Goal: Task Accomplishment & Management: Manage account settings

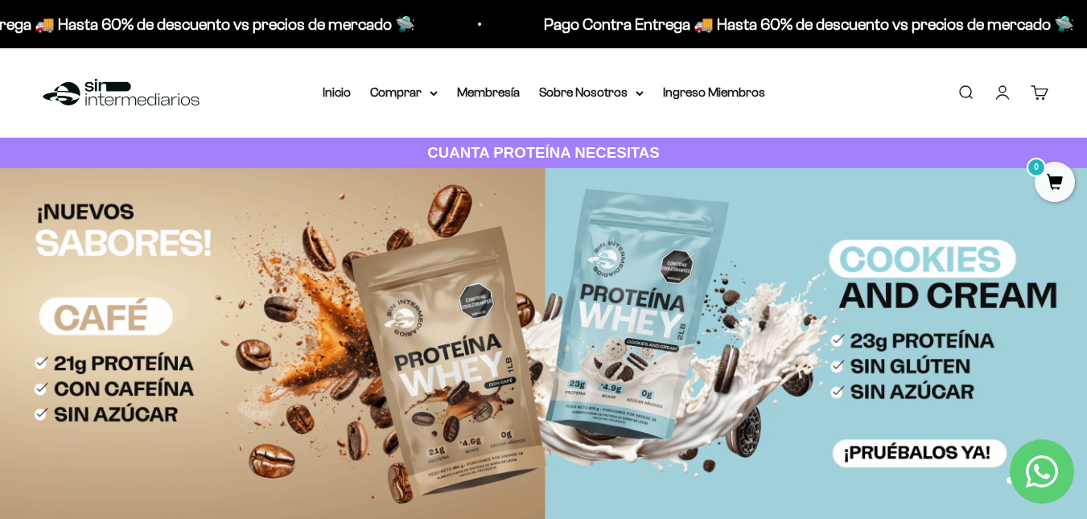
click at [1005, 97] on link "Iniciar sesión" at bounding box center [1002, 93] width 18 height 18
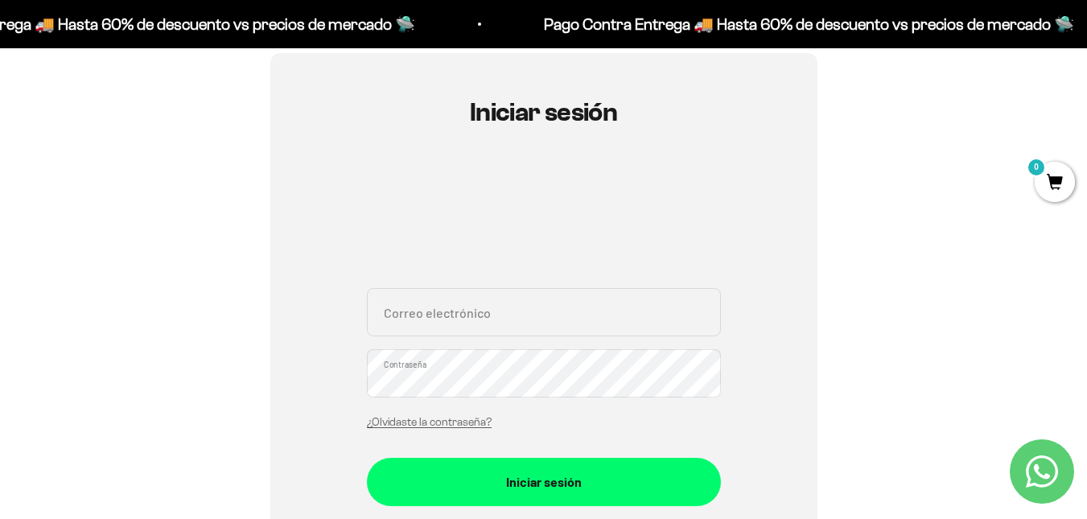
scroll to position [158, 0]
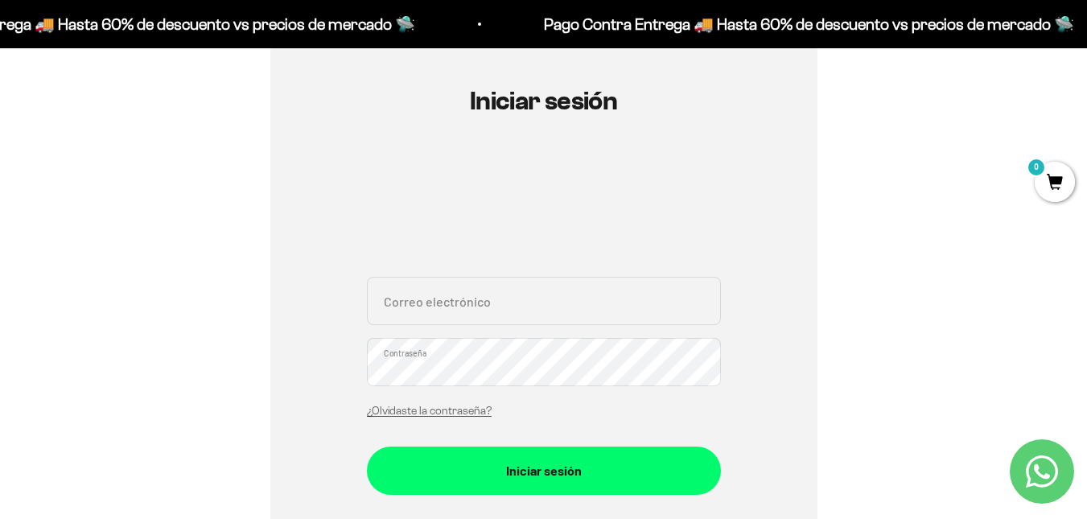
drag, startPoint x: 1098, startPoint y: 69, endPoint x: 1092, endPoint y: 113, distance: 43.9
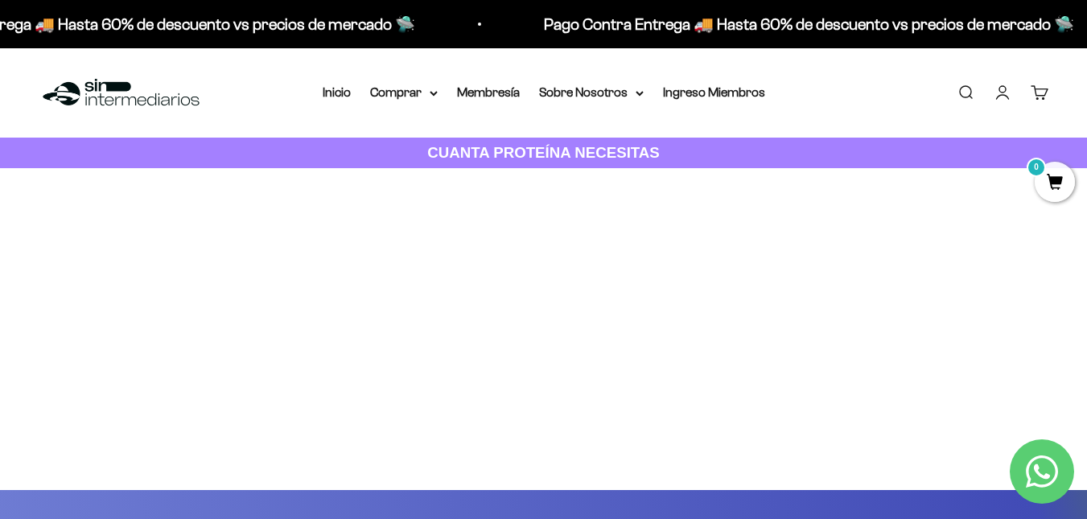
drag, startPoint x: 1098, startPoint y: 85, endPoint x: 1084, endPoint y: 64, distance: 25.0
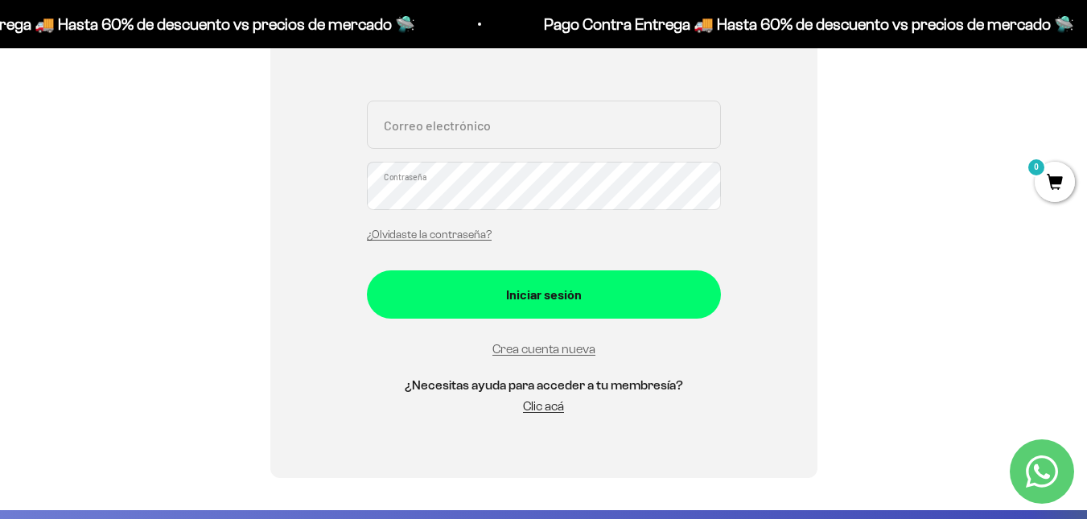
scroll to position [265, 0]
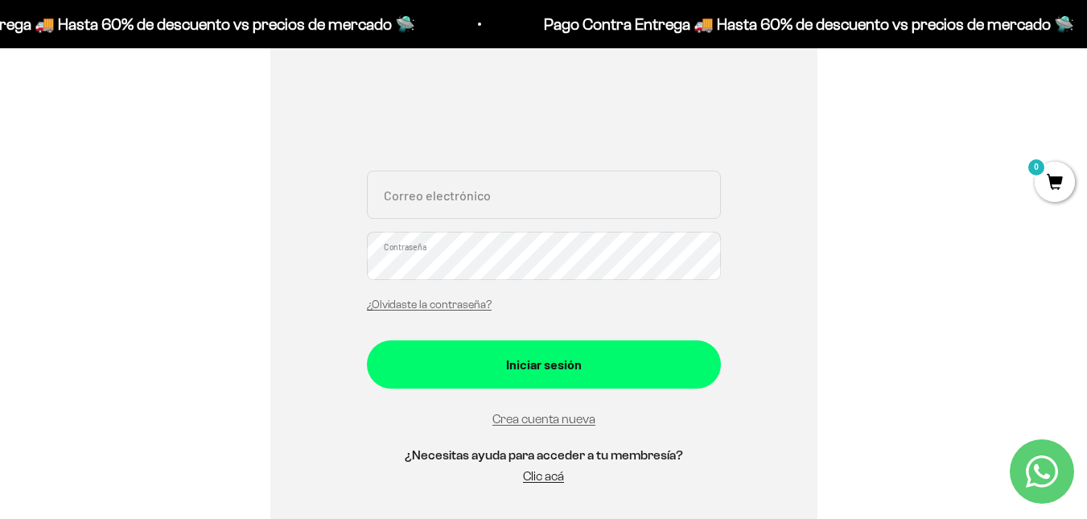
click at [686, 181] on input "Correo electrónico" at bounding box center [544, 195] width 354 height 48
type input "ascubillos19@gmail.com"
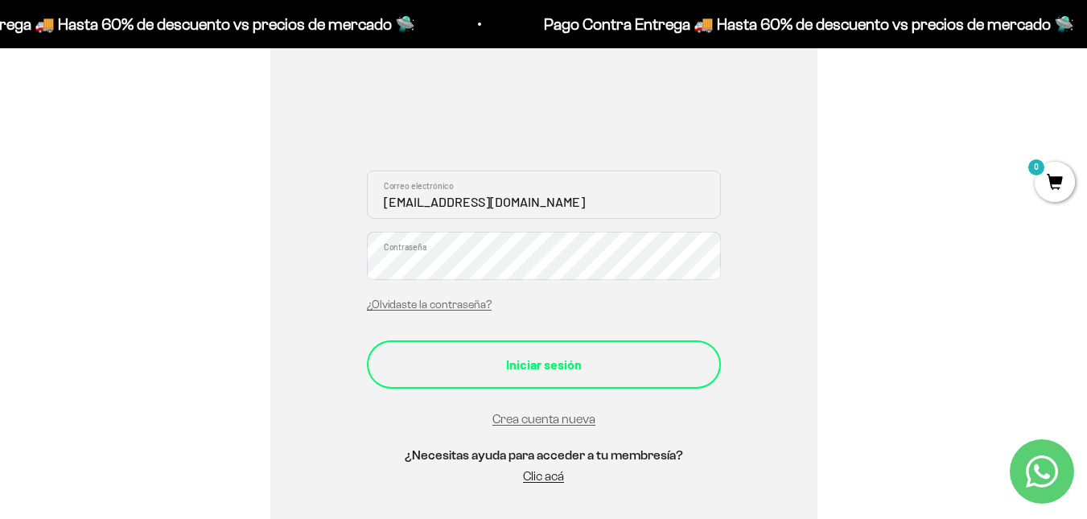
click at [570, 364] on div "Iniciar sesión" at bounding box center [544, 364] width 290 height 21
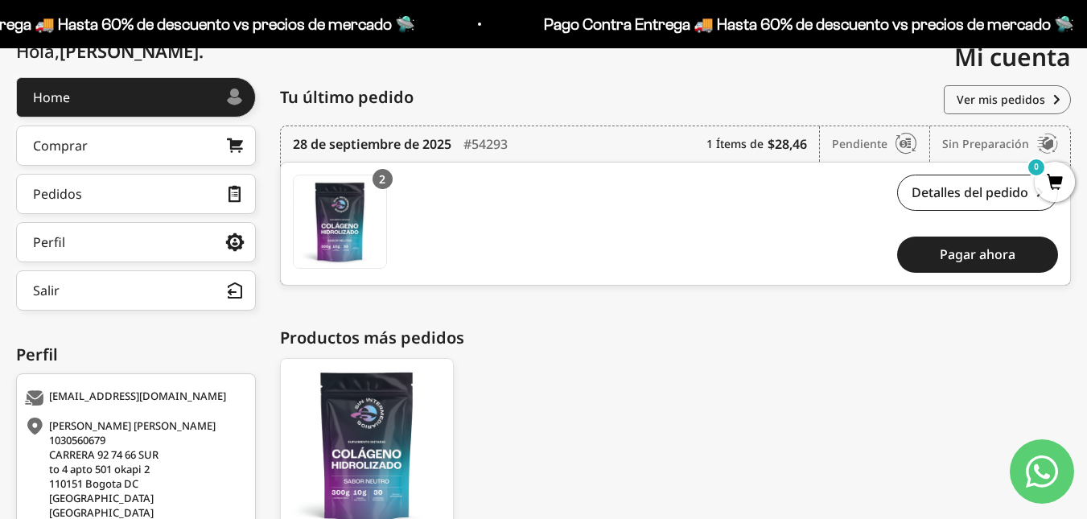
scroll to position [175, 0]
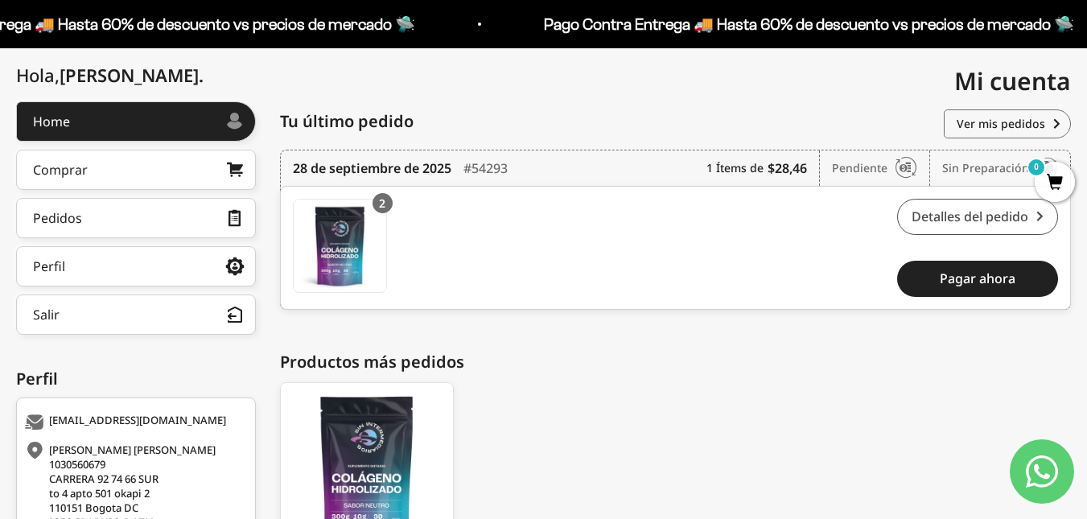
click at [956, 212] on link "Detalles del pedido" at bounding box center [977, 217] width 161 height 36
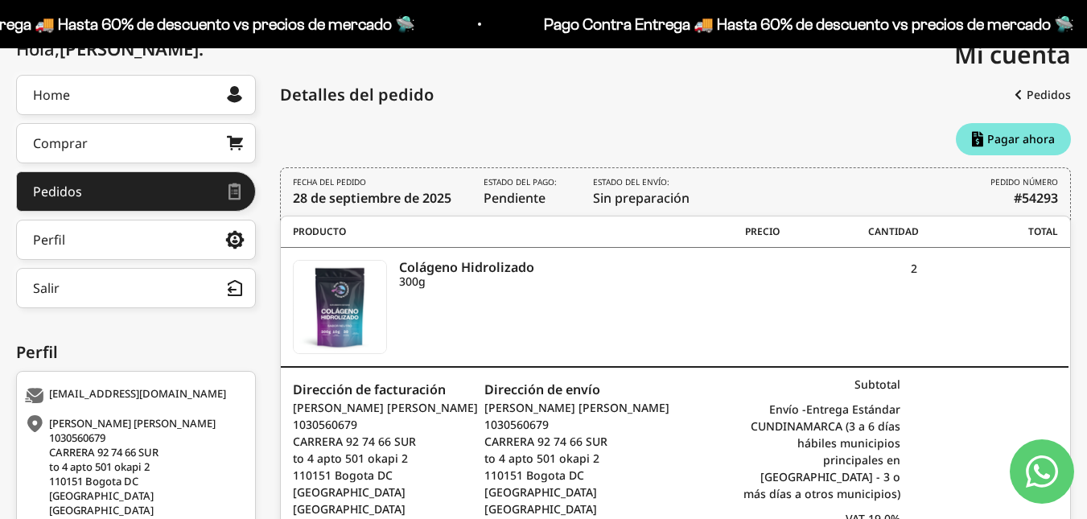
scroll to position [327, 0]
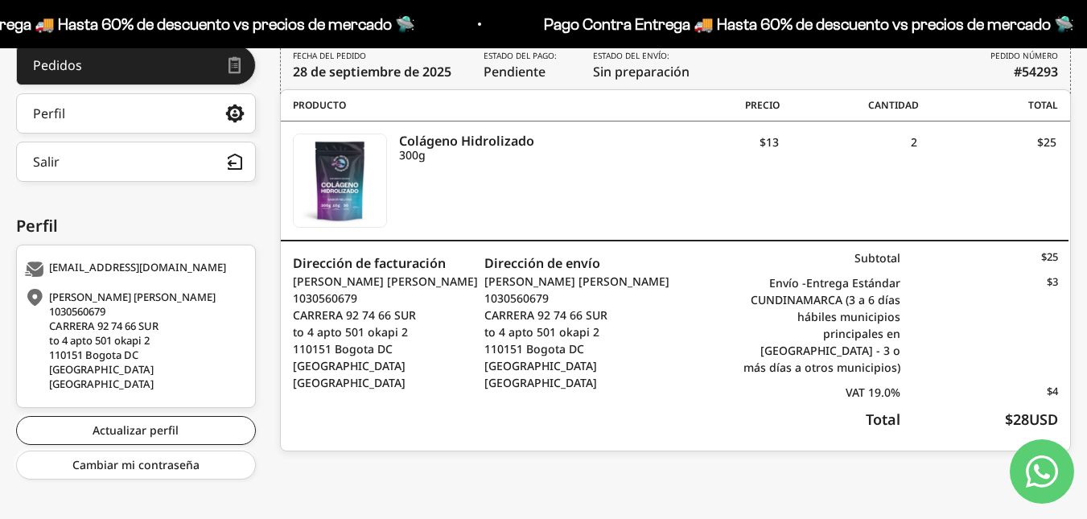
click at [1057, 459] on icon "Contact us on WhatsApp" at bounding box center [1042, 471] width 32 height 32
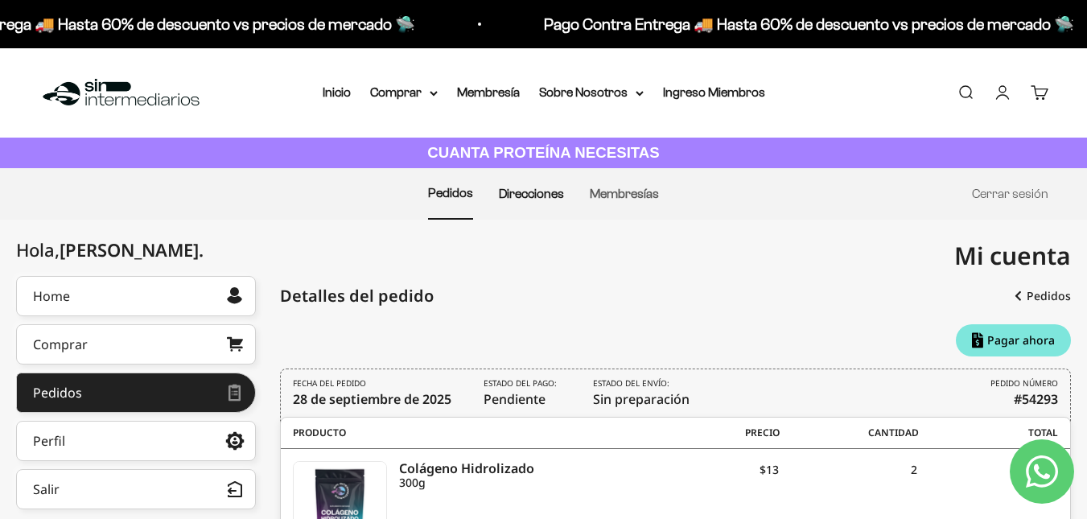
click at [534, 190] on link "Direcciones" at bounding box center [531, 194] width 65 height 14
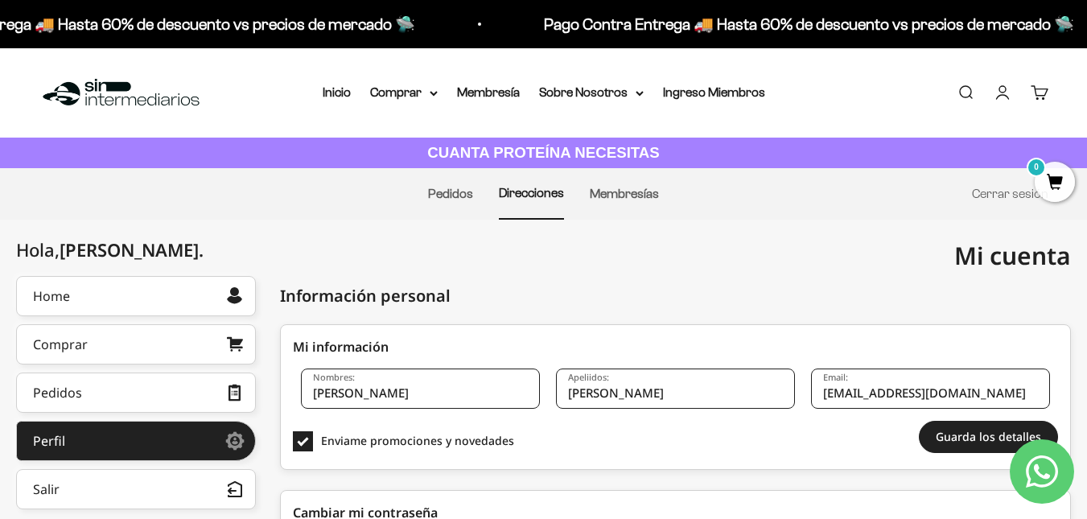
drag, startPoint x: 1098, startPoint y: 162, endPoint x: 1083, endPoint y: 103, distance: 61.5
click at [1083, 103] on html "Ir al contenido Pago Contra Entrega 🚚 Hasta 60% de descuento vs precios de merc…" at bounding box center [543, 500] width 1087 height 1001
click at [455, 200] on li "Pedidos" at bounding box center [450, 194] width 45 height 50
click at [448, 199] on li "Pedidos" at bounding box center [450, 194] width 45 height 50
click at [448, 199] on link "Pedidos" at bounding box center [450, 194] width 45 height 14
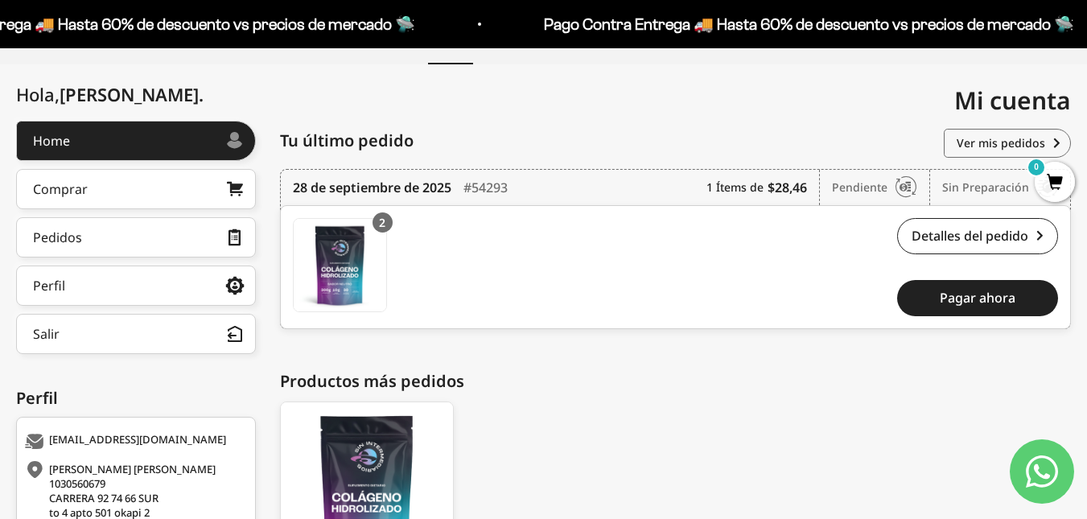
scroll to position [159, 0]
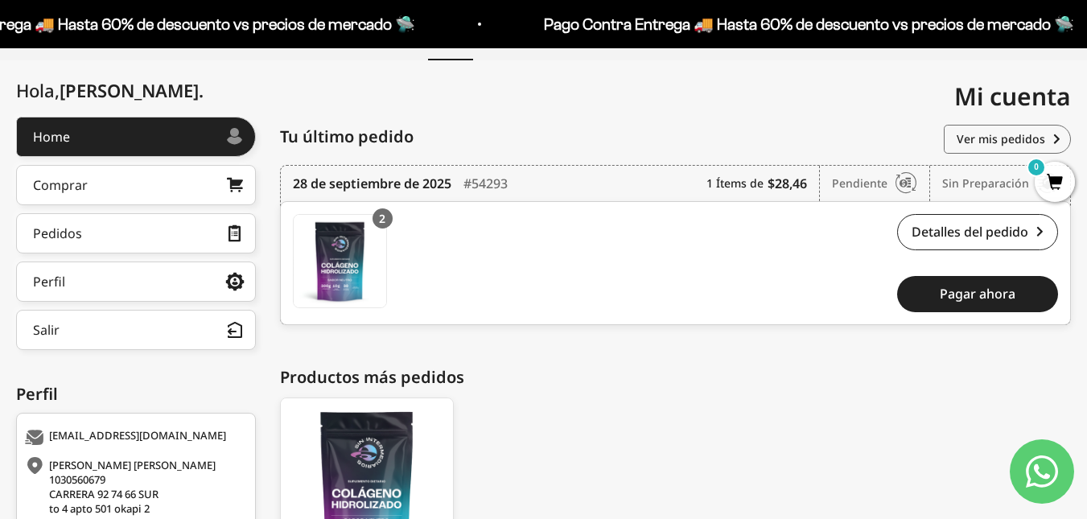
drag, startPoint x: 1098, startPoint y: 219, endPoint x: 1079, endPoint y: 310, distance: 92.8
click at [1079, 310] on html "Ir al contenido Pago Contra Entrega 🚚 Hasta 60% de descuento vs precios [PERSON…" at bounding box center [543, 297] width 1087 height 913
click at [1045, 460] on icon "Contact us on WhatsApp" at bounding box center [1042, 471] width 32 height 32
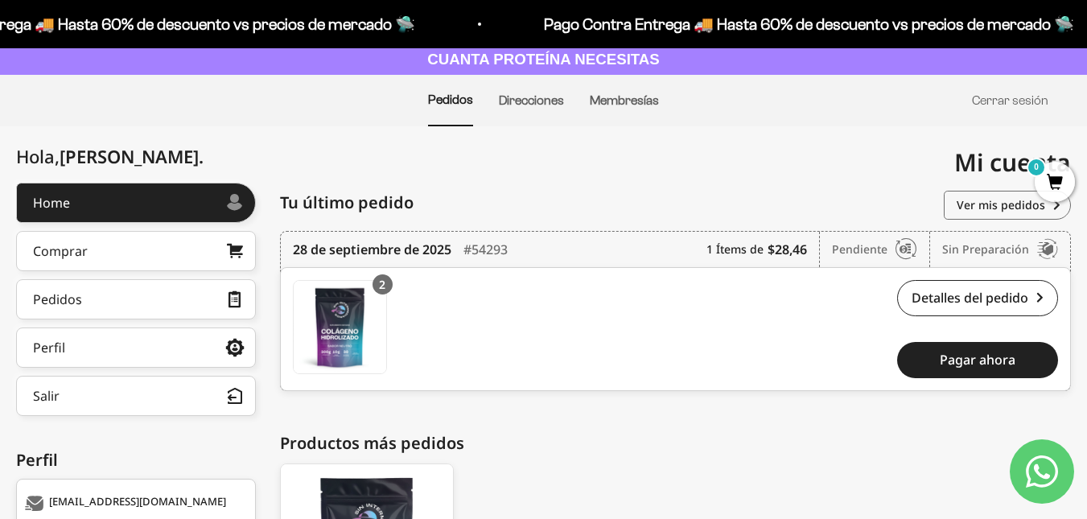
scroll to position [109, 0]
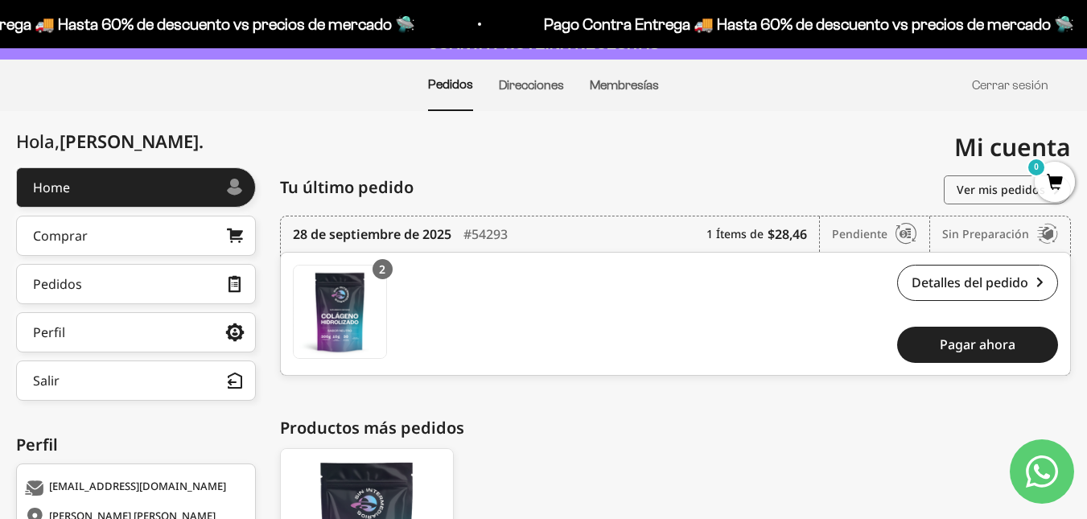
click at [693, 414] on div "[PERSON_NAME] [PERSON_NAME] 1030560679 CARRERA 92 74 66 SUR to 4 apto 501 okapi…" at bounding box center [675, 439] width 791 height 545
